Goal: Information Seeking & Learning: Learn about a topic

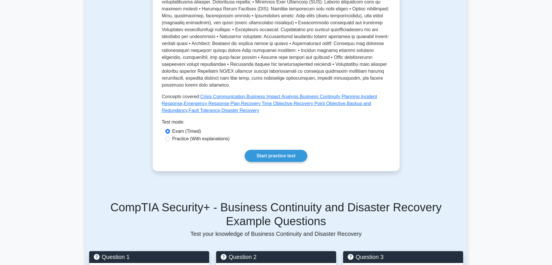
scroll to position [312, 0]
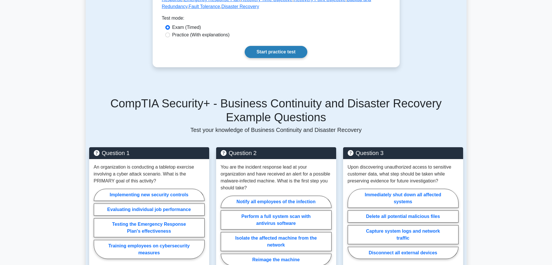
click at [289, 58] on link "Start practice test" at bounding box center [276, 52] width 63 height 12
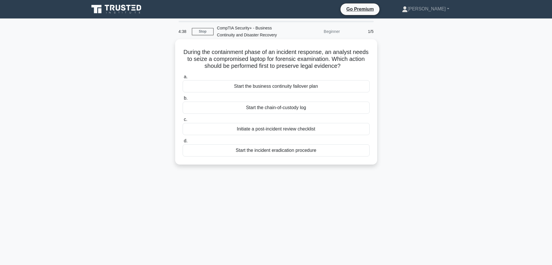
click at [305, 135] on div "Initiate a post-incident review checklist" at bounding box center [276, 129] width 187 height 12
click at [183, 122] on input "c. Initiate a post-incident review checklist" at bounding box center [183, 120] width 0 height 4
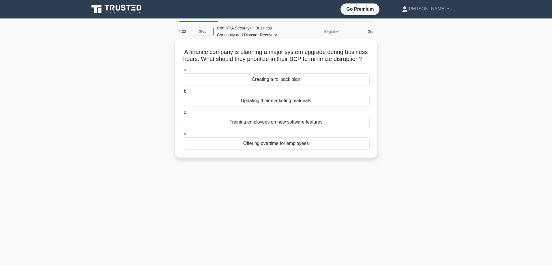
click at [279, 85] on div "Creating a rollback plan" at bounding box center [276, 79] width 187 height 12
click at [183, 72] on input "a. Creating a rollback plan" at bounding box center [183, 70] width 0 height 4
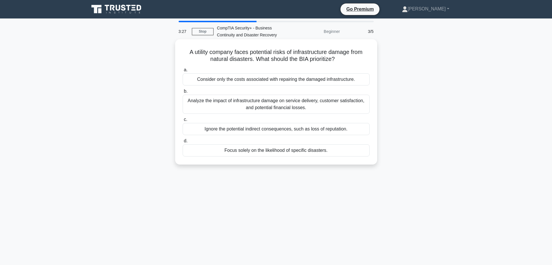
click at [253, 98] on div "Analyze the impact of infrastructure damage on service delivery, customer satis…" at bounding box center [276, 104] width 187 height 19
click at [183, 93] on input "b. Analyze the impact of infrastructure damage on service delivery, customer sa…" at bounding box center [183, 91] width 0 height 4
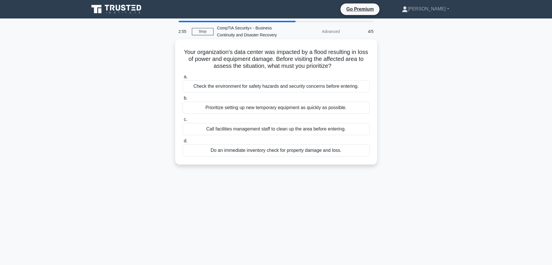
click at [299, 114] on div "Prioritize setting up new temporary equipment as quickly as possible." at bounding box center [276, 108] width 187 height 12
click at [183, 100] on input "b. Prioritize setting up new temporary equipment as quickly as possible." at bounding box center [183, 98] width 0 height 4
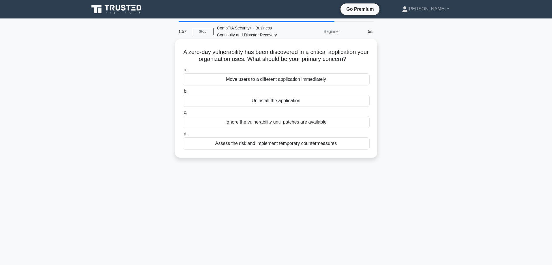
click at [278, 150] on div "Assess the risk and implement temporary countermeasures" at bounding box center [276, 143] width 187 height 12
click at [183, 136] on input "d. Assess the risk and implement temporary countermeasures" at bounding box center [183, 134] width 0 height 4
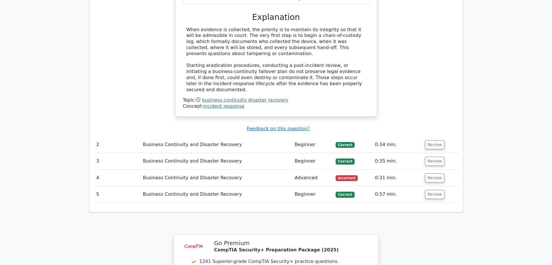
scroll to position [589, 0]
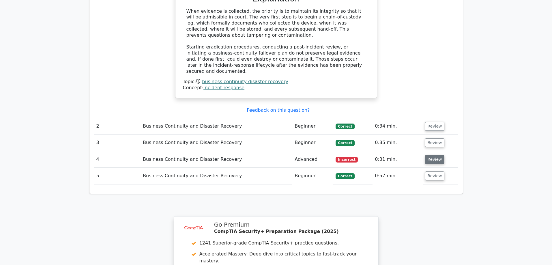
click at [432, 155] on button "Review" at bounding box center [435, 159] width 20 height 9
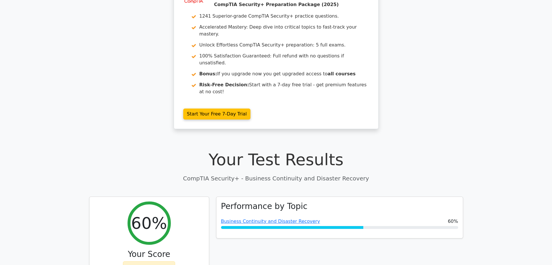
scroll to position [0, 0]
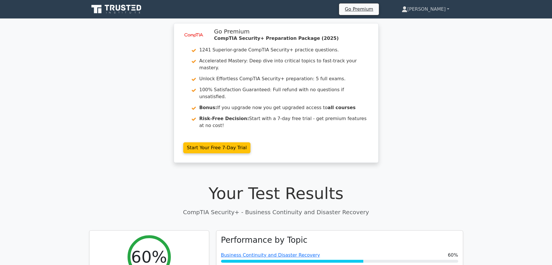
click at [440, 6] on link "[PERSON_NAME]" at bounding box center [425, 9] width 75 height 12
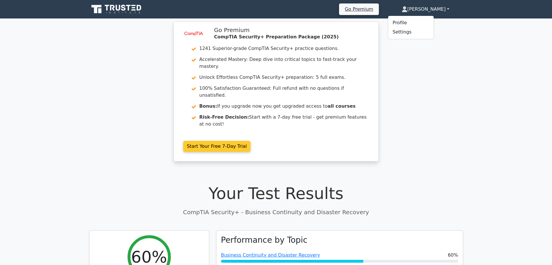
click at [238, 141] on link "Start Your Free 7-Day Trial" at bounding box center [217, 146] width 68 height 11
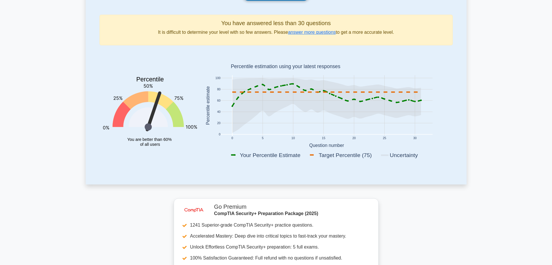
scroll to position [69, 0]
drag, startPoint x: 288, startPoint y: 61, endPoint x: 199, endPoint y: 102, distance: 97.7
click at [199, 102] on div "You have answered less than 30 questions It is difficult to determine your leve…" at bounding box center [276, 88] width 353 height 149
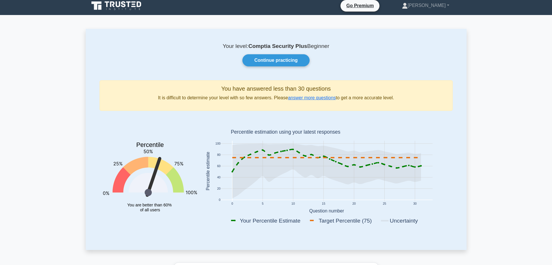
scroll to position [0, 0]
